Goal: Use online tool/utility: Utilize a website feature to perform a specific function

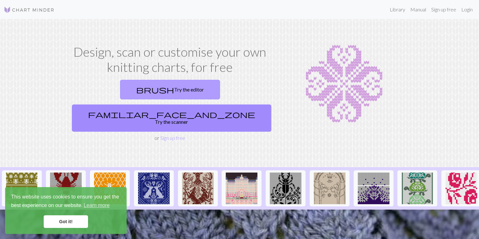
click at [137, 95] on link "brush Try the editor" at bounding box center [170, 90] width 100 height 20
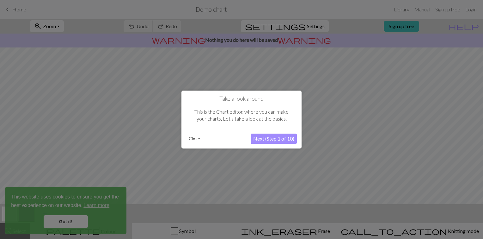
click at [286, 139] on button "Next (Step 1 of 10)" at bounding box center [274, 139] width 46 height 10
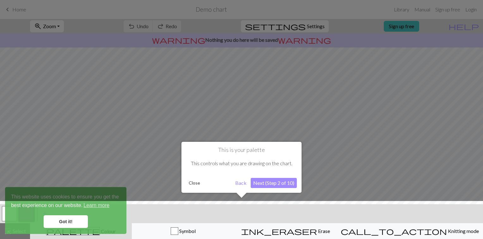
click at [72, 220] on div at bounding box center [242, 221] width 490 height 41
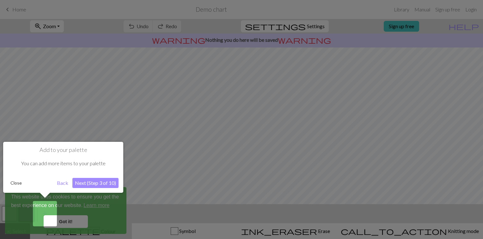
click at [78, 204] on div at bounding box center [241, 119] width 483 height 239
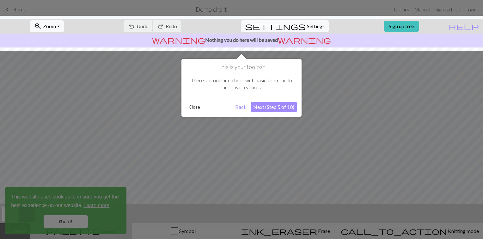
click at [270, 126] on div at bounding box center [241, 119] width 483 height 239
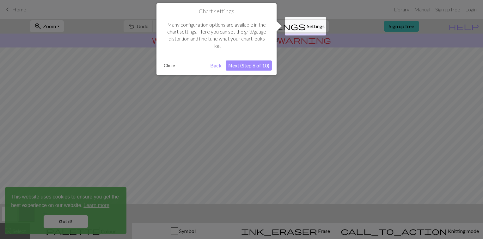
click at [171, 67] on button "Close" at bounding box center [169, 65] width 16 height 9
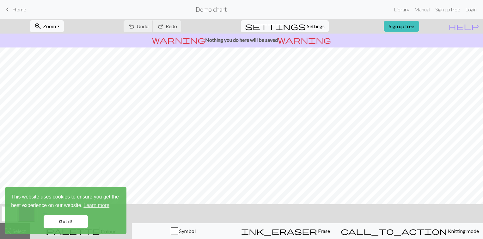
click at [73, 220] on link "Got it!" at bounding box center [66, 221] width 44 height 13
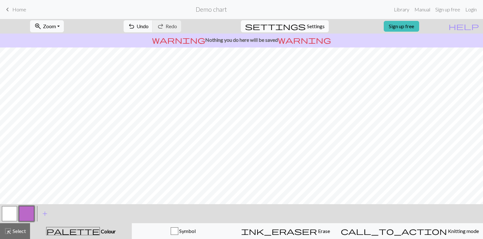
click at [295, 25] on span "settings" at bounding box center [275, 26] width 61 height 9
select select "aran"
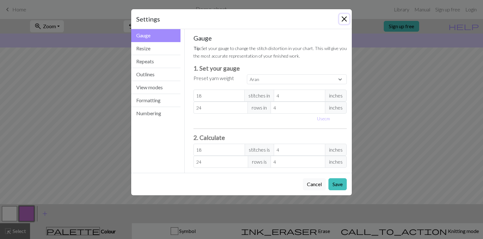
click at [345, 16] on button "Close" at bounding box center [344, 19] width 10 height 10
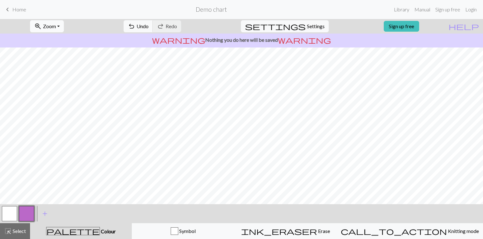
click at [56, 27] on span "Zoom" at bounding box center [49, 26] width 13 height 6
click at [224, 22] on div "zoom_in Zoom Zoom Fit all Fit width Fit height 50% 100% 150% 200% undo Undo Und…" at bounding box center [222, 26] width 445 height 15
click at [309, 28] on span "Settings" at bounding box center [316, 26] width 18 height 8
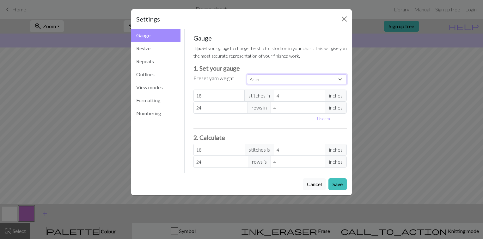
click at [265, 82] on select "Custom Square Lace Light Fingering Fingering Sport Double knit Worsted Aran Bul…" at bounding box center [297, 79] width 100 height 10
click at [268, 77] on select "Custom Square Lace Light Fingering Fingering Sport Double knit Worsted Aran Bul…" at bounding box center [297, 79] width 100 height 10
select select "square"
click at [247, 74] on select "Custom Square Lace Light Fingering Fingering Sport Double knit Worsted Aran Bul…" at bounding box center [297, 79] width 100 height 10
type input "32"
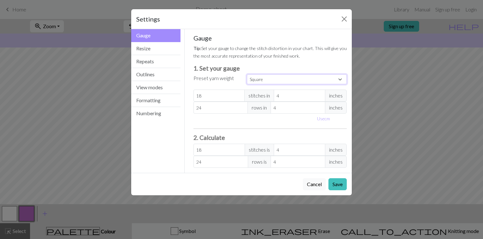
type input "32"
click at [266, 79] on select "Custom Square Lace Light Fingering Fingering Sport Double knit Worsted Aran Bul…" at bounding box center [297, 79] width 100 height 10
click at [338, 179] on button "Save" at bounding box center [338, 184] width 18 height 12
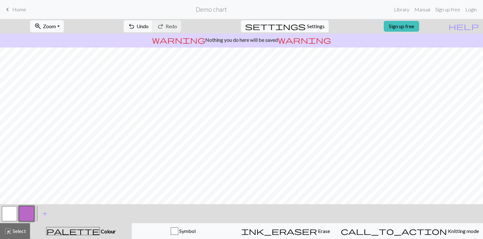
click at [316, 23] on span "Settings" at bounding box center [316, 26] width 18 height 8
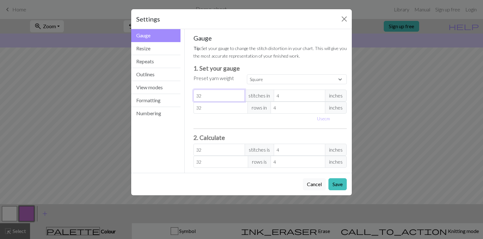
click at [207, 96] on input "32" at bounding box center [220, 96] width 52 height 12
select select "custom"
type input "3"
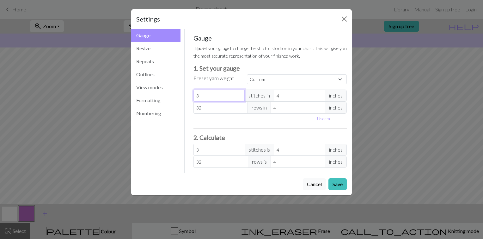
type input "0"
type input "2"
type input "20"
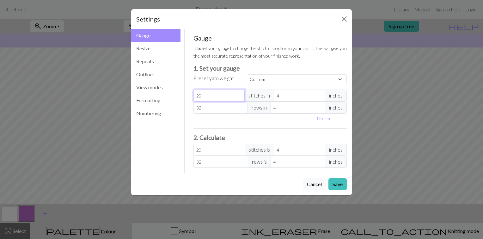
type input "20"
click at [214, 108] on input "32" at bounding box center [221, 108] width 55 height 12
type input "3"
type input "0"
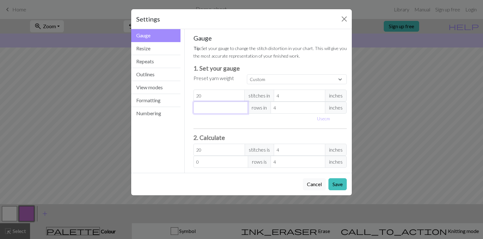
type input "2"
type input "20"
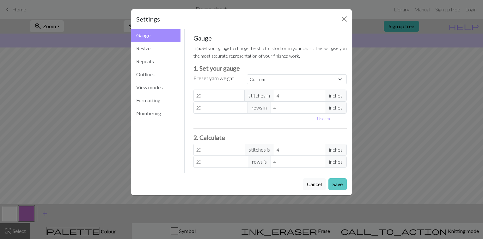
click at [337, 183] on button "Save" at bounding box center [338, 184] width 18 height 12
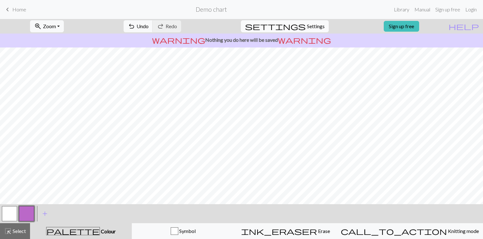
click at [307, 28] on span "Settings" at bounding box center [316, 26] width 18 height 8
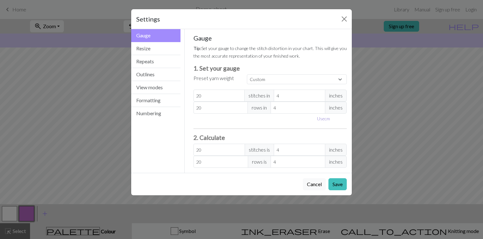
click at [323, 118] on button "Use cm" at bounding box center [323, 119] width 19 height 10
type input "10.16"
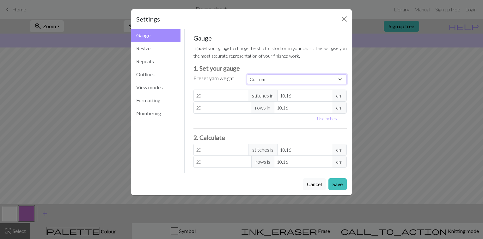
click at [293, 78] on select "Custom Square Lace Light Fingering Fingering Sport Double knit Worsted Aran Bul…" at bounding box center [297, 79] width 100 height 10
click at [271, 55] on small "Tip: Set your gauge to change the stitch distortion in your chart. This will gi…" at bounding box center [270, 52] width 153 height 13
click at [161, 50] on button "Resize" at bounding box center [155, 48] width 49 height 13
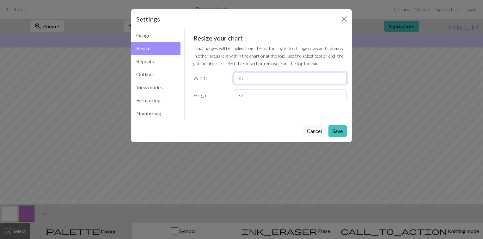
click at [253, 80] on input "30" at bounding box center [290, 78] width 113 height 12
type input "3"
type input "20"
click at [262, 95] on input "32" at bounding box center [290, 95] width 113 height 12
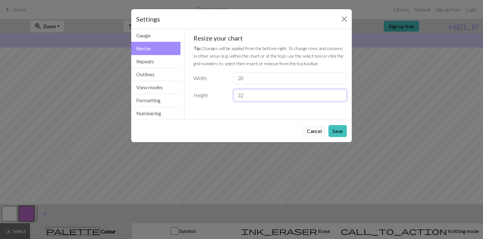
type input "3"
type input "20"
click at [339, 130] on button "Save" at bounding box center [338, 131] width 18 height 12
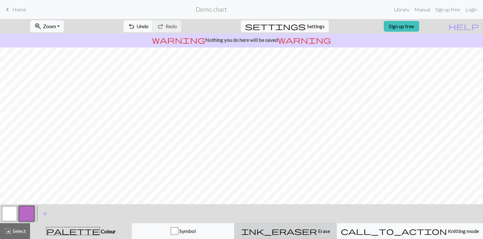
click at [309, 227] on span "ink_eraser" at bounding box center [279, 231] width 76 height 9
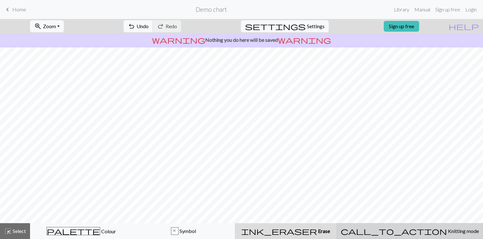
click at [413, 225] on button "call_to_action Knitting mode Knitting mode" at bounding box center [410, 231] width 146 height 16
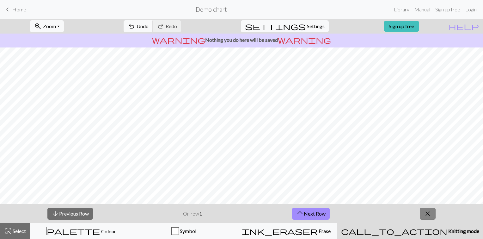
drag, startPoint x: 413, startPoint y: 225, endPoint x: 429, endPoint y: 213, distance: 20.5
click at [419, 221] on div "arrow_downward Previous Row On row 1 arrow_upward Next Row close highlight_alt …" at bounding box center [241, 221] width 483 height 35
click at [432, 210] on button "close" at bounding box center [428, 214] width 16 height 12
click at [432, 204] on div at bounding box center [241, 125] width 483 height 157
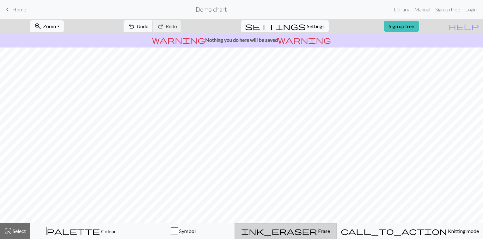
click at [333, 232] on div "ink_eraser Erase Erase" at bounding box center [286, 231] width 94 height 8
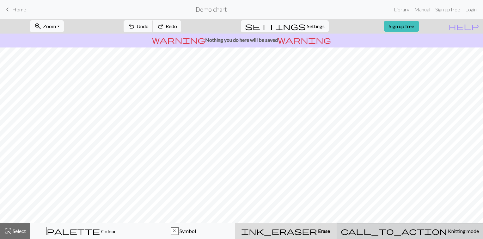
click at [403, 229] on div "call_to_action Knitting mode Knitting mode" at bounding box center [410, 231] width 138 height 8
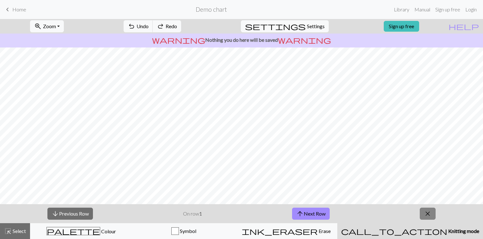
click at [426, 211] on span "close" at bounding box center [428, 213] width 8 height 9
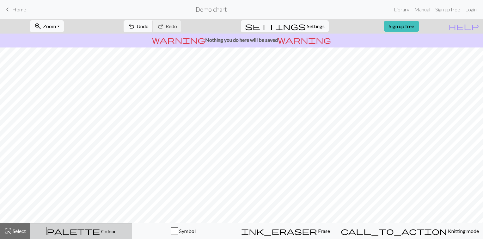
click at [92, 228] on div "palette Colour Colour" at bounding box center [81, 231] width 94 height 8
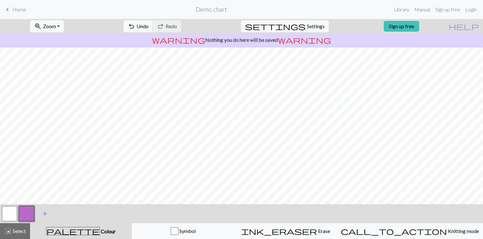
click at [42, 211] on span "add" at bounding box center [45, 213] width 8 height 9
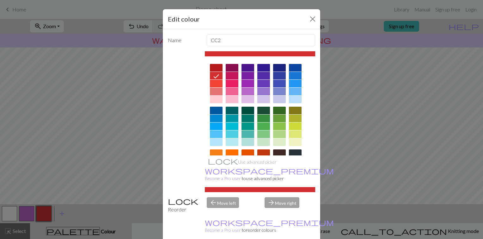
click at [212, 161] on div "Use advanced picker workspace_premium Become a Pro user to use advanced picker" at bounding box center [260, 121] width 111 height 141
click at [305, 17] on div "Edit colour" at bounding box center [242, 19] width 158 height 20
click at [308, 19] on button "Close" at bounding box center [313, 19] width 10 height 10
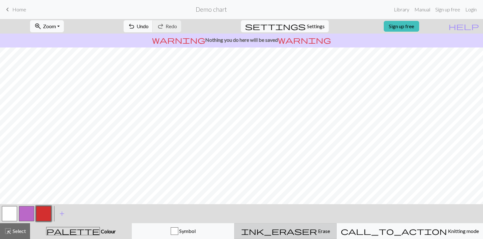
drag, startPoint x: 308, startPoint y: 227, endPoint x: 305, endPoint y: 223, distance: 5.2
click at [308, 227] on span "ink_eraser" at bounding box center [279, 231] width 76 height 9
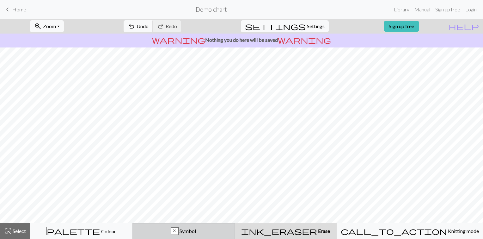
click at [178, 232] on div "x" at bounding box center [174, 231] width 7 height 8
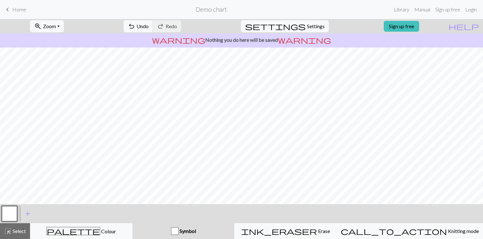
click at [179, 230] on div "button" at bounding box center [175, 231] width 8 height 8
click at [267, 225] on button "ink_eraser Erase Erase" at bounding box center [285, 231] width 102 height 16
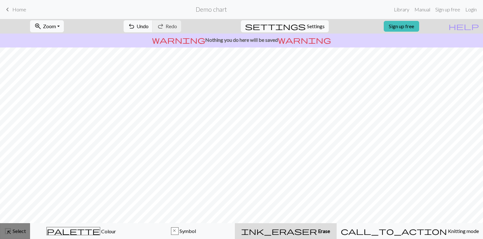
click at [23, 227] on button "highlight_alt Select Select" at bounding box center [15, 231] width 30 height 16
click at [23, 228] on span "Select" at bounding box center [19, 231] width 14 height 6
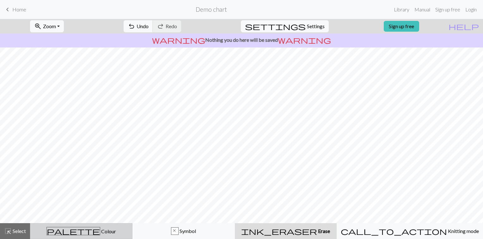
click at [105, 228] on div "palette Colour Colour" at bounding box center [81, 231] width 94 height 8
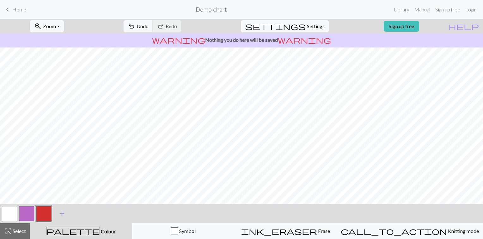
click at [63, 214] on span "add" at bounding box center [62, 213] width 8 height 9
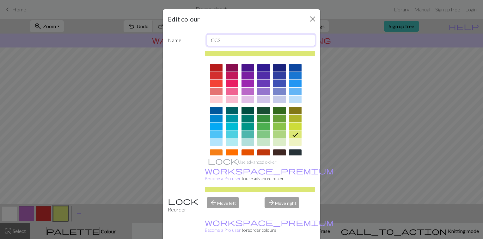
click at [234, 40] on input "CC3" at bounding box center [261, 40] width 109 height 12
click at [229, 40] on input "CC3" at bounding box center [261, 40] width 109 height 12
type input "22"
click at [187, 61] on div "Use advanced picker workspace_premium Become a Pro user to use advanced picker" at bounding box center [241, 121] width 147 height 141
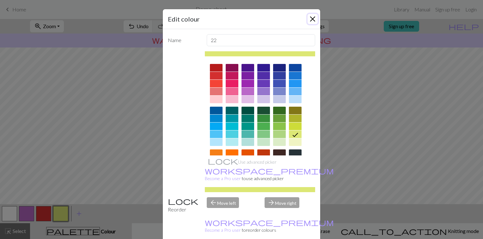
click at [311, 21] on button "Close" at bounding box center [313, 19] width 10 height 10
